Goal: Obtain resource: Download file/media

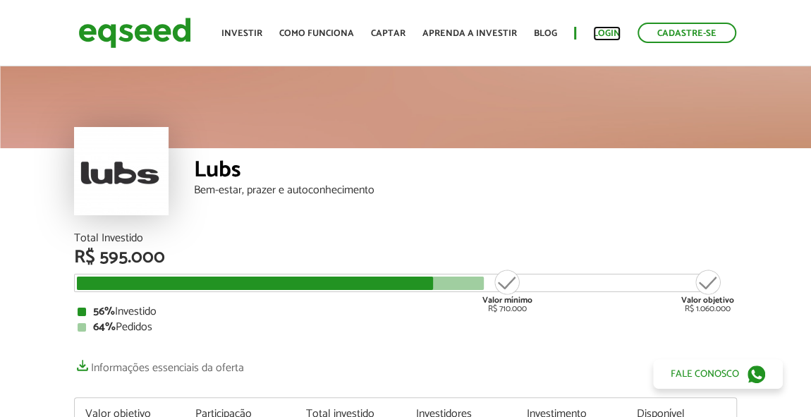
click at [607, 32] on link "Login" at bounding box center [607, 33] width 28 height 9
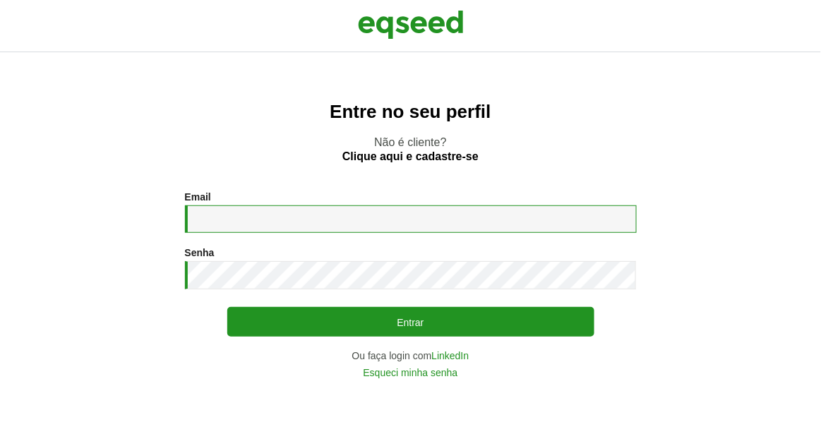
click at [402, 229] on input "Email *" at bounding box center [411, 219] width 452 height 28
click at [227, 307] on button "Entrar" at bounding box center [410, 322] width 367 height 30
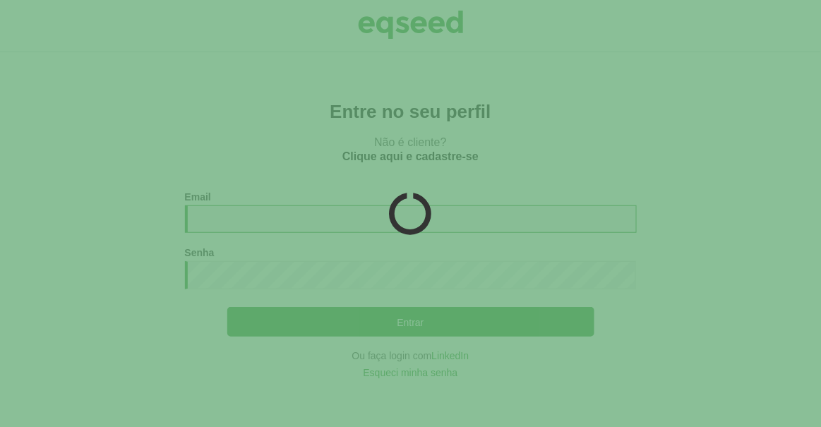
type input "**********"
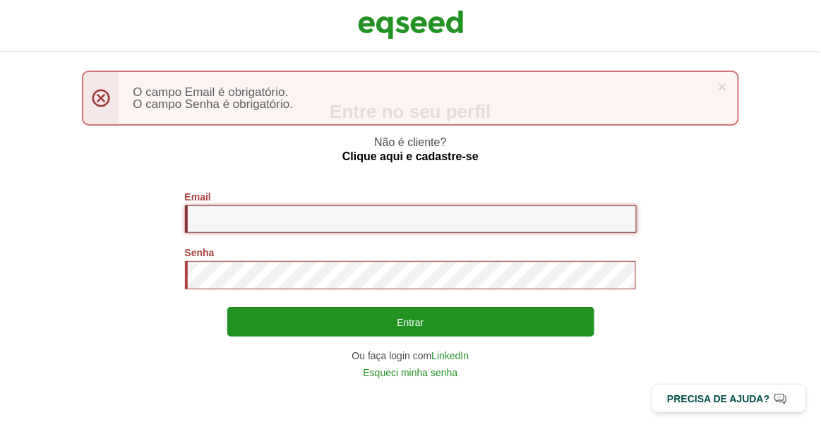
click at [305, 212] on input "Email *" at bounding box center [411, 219] width 452 height 28
type input "**********"
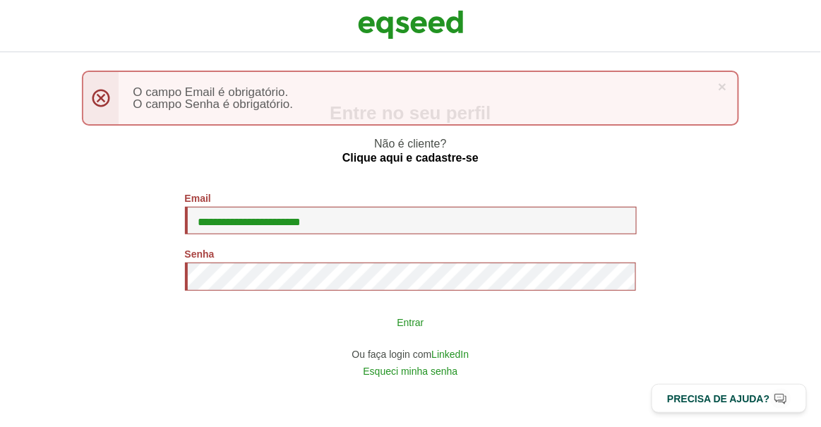
click at [356, 323] on button "Entrar" at bounding box center [410, 321] width 367 height 27
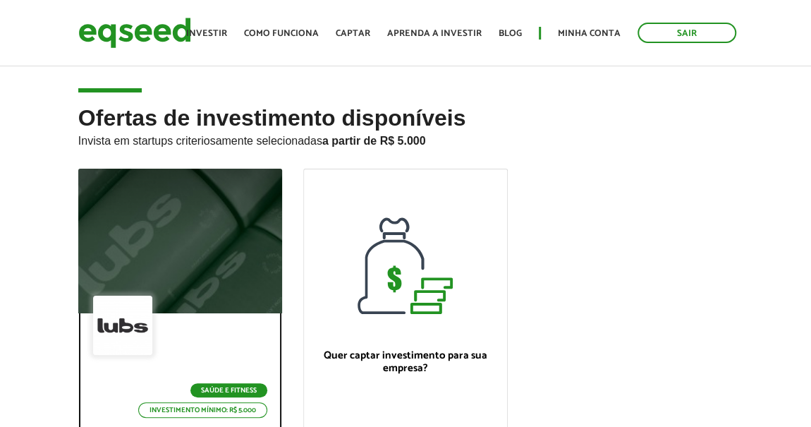
click at [187, 260] on div at bounding box center [180, 242] width 245 height 174
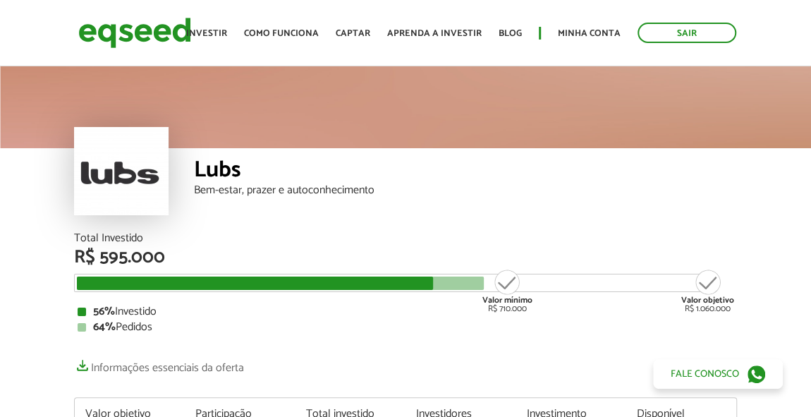
scroll to position [2810, 0]
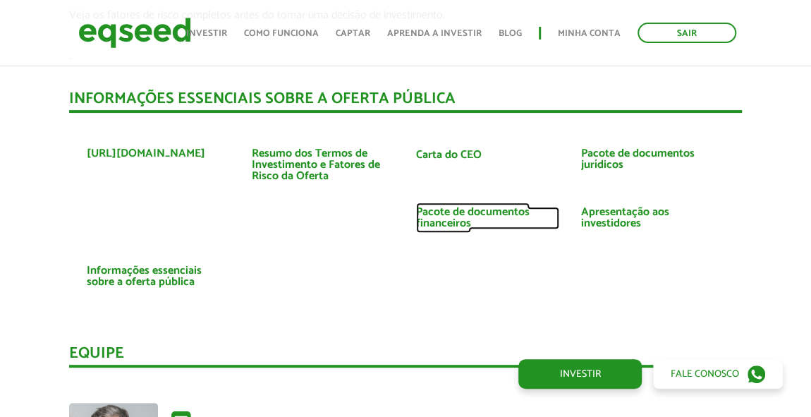
click at [477, 207] on link "Pacote de documentos financeiros" at bounding box center [487, 218] width 143 height 23
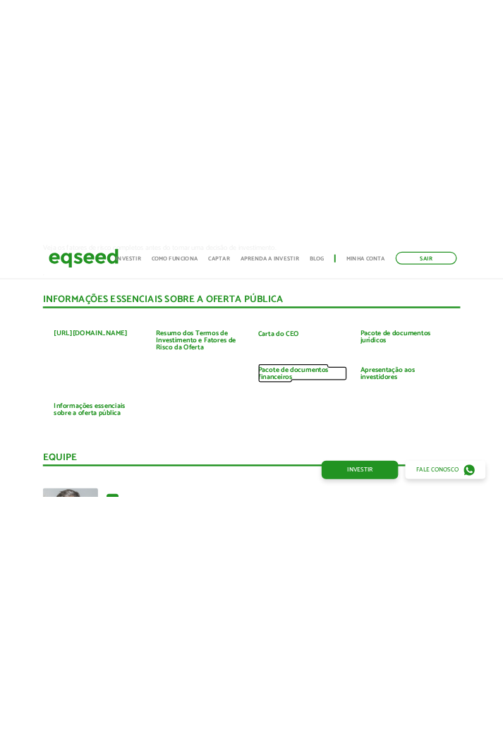
scroll to position [2901, 0]
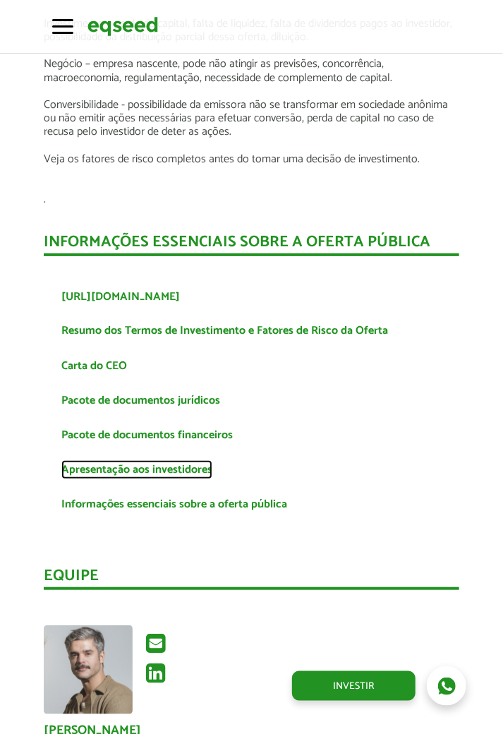
click at [178, 416] on link "Apresentação aos investidores" at bounding box center [136, 469] width 151 height 11
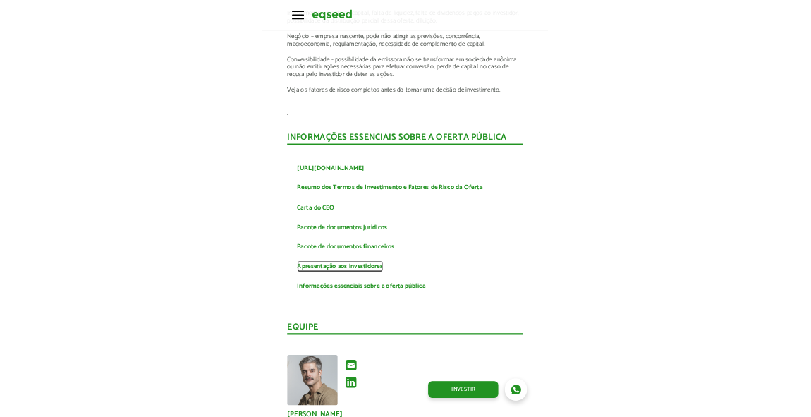
scroll to position [2810, 0]
